Goal: Information Seeking & Learning: Find specific fact

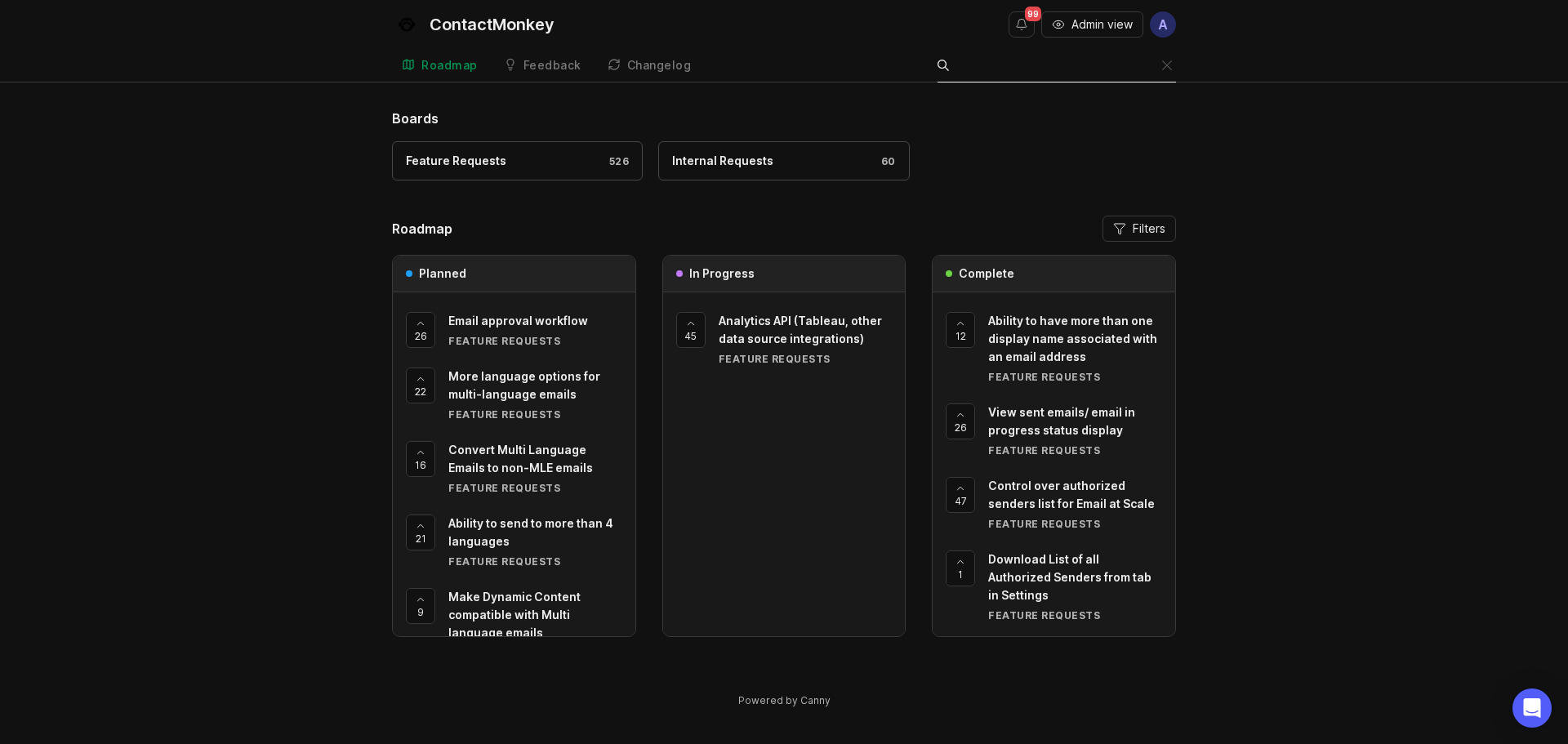
click at [1135, 69] on input "Search" at bounding box center [1060, 64] width 204 height 18
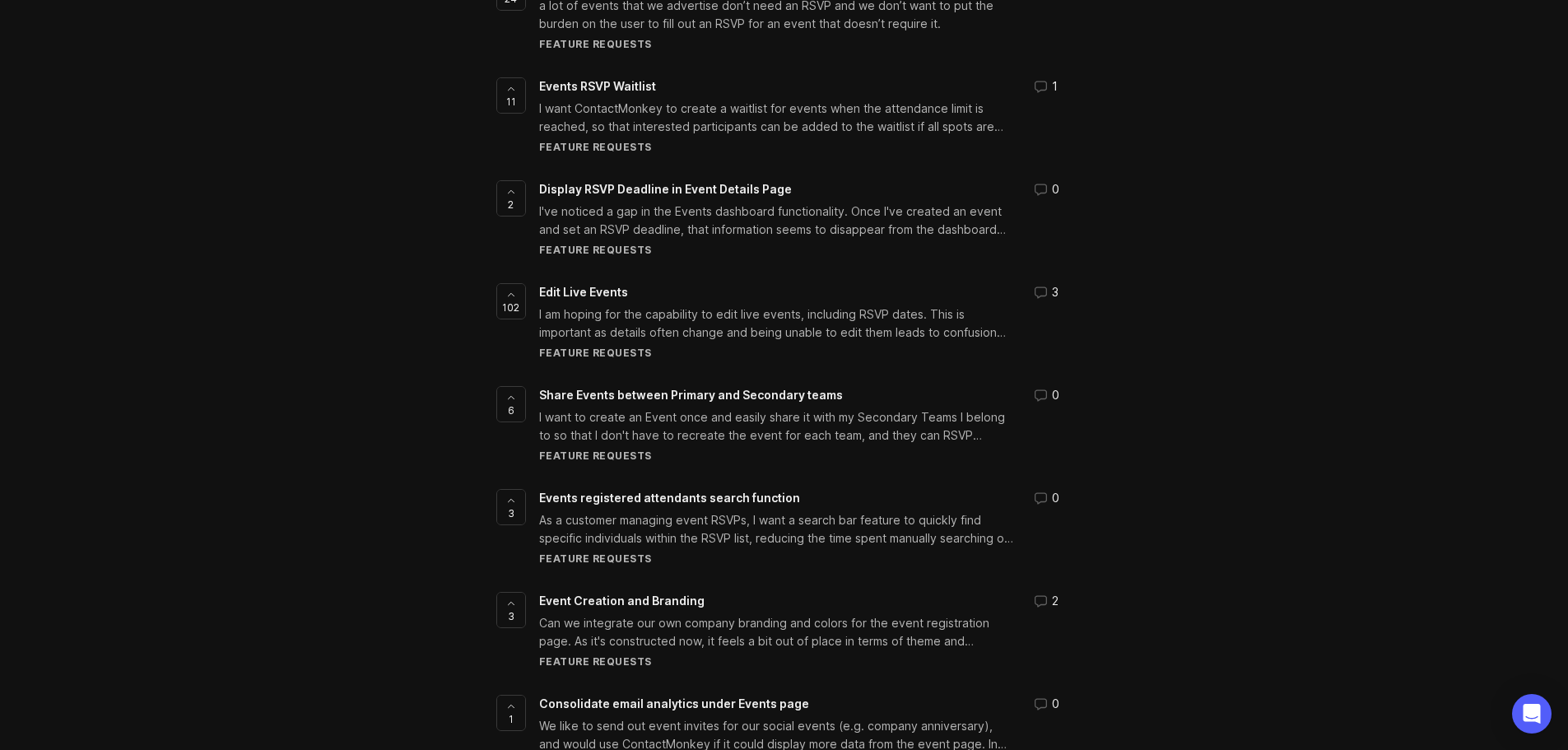
scroll to position [75, 0]
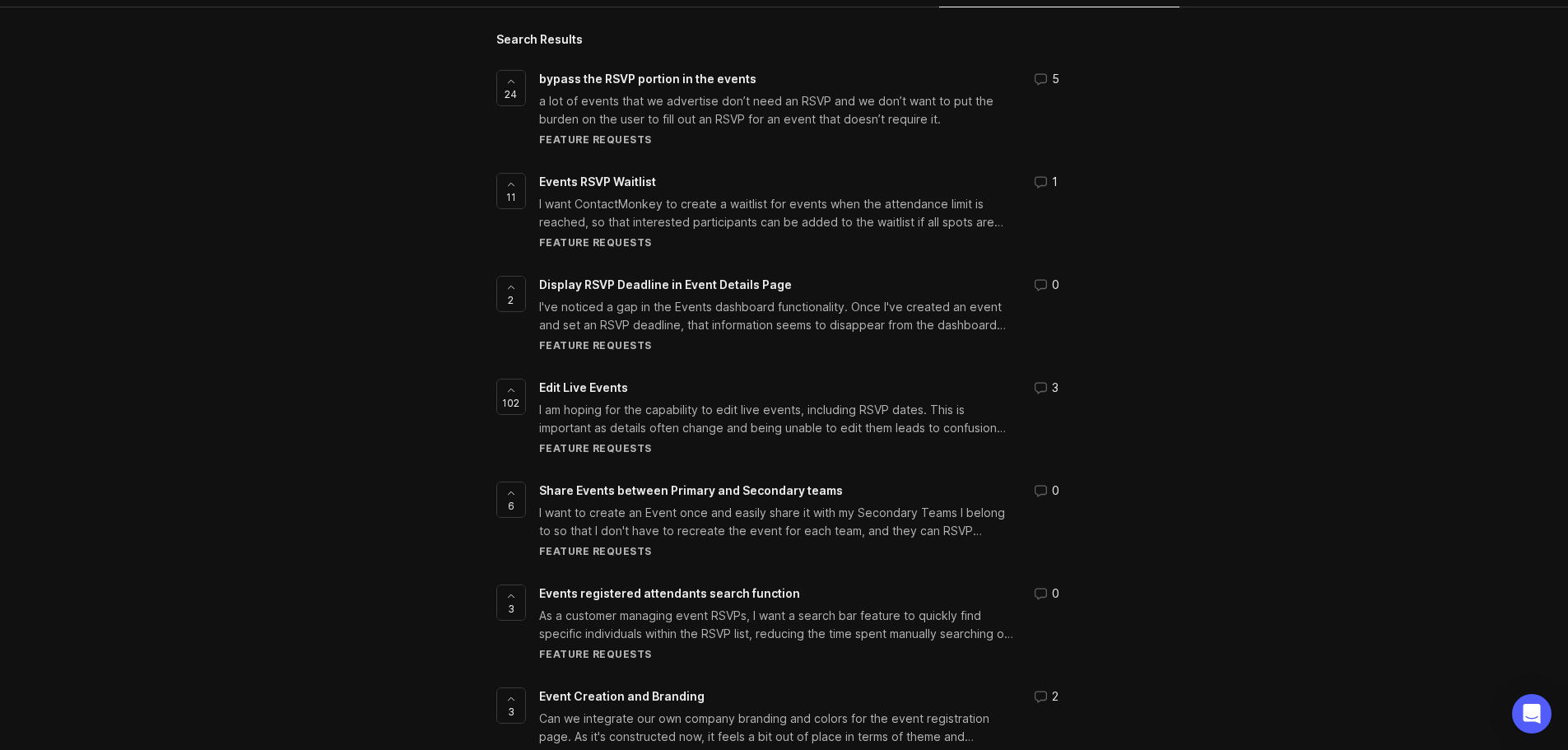
type input "rsvp"
click at [639, 404] on div "I am hoping for the capability to edit live events, including RSVP dates. This …" at bounding box center [776, 419] width 475 height 36
